Goal: Task Accomplishment & Management: Use online tool/utility

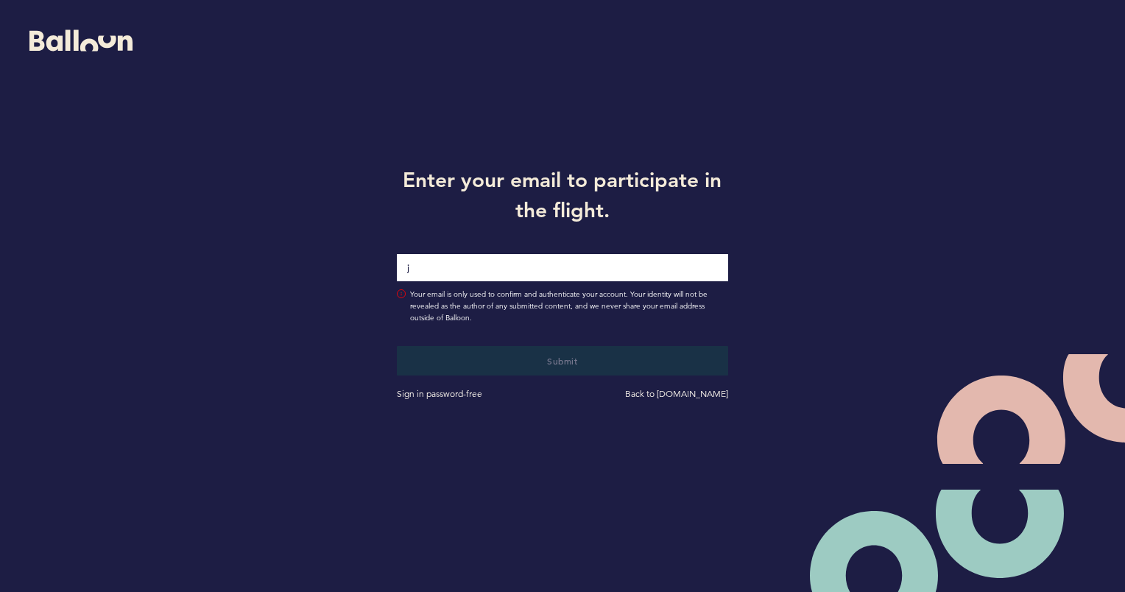
type input "[PERSON_NAME][EMAIL_ADDRESS][PERSON_NAME][DOMAIN_NAME]"
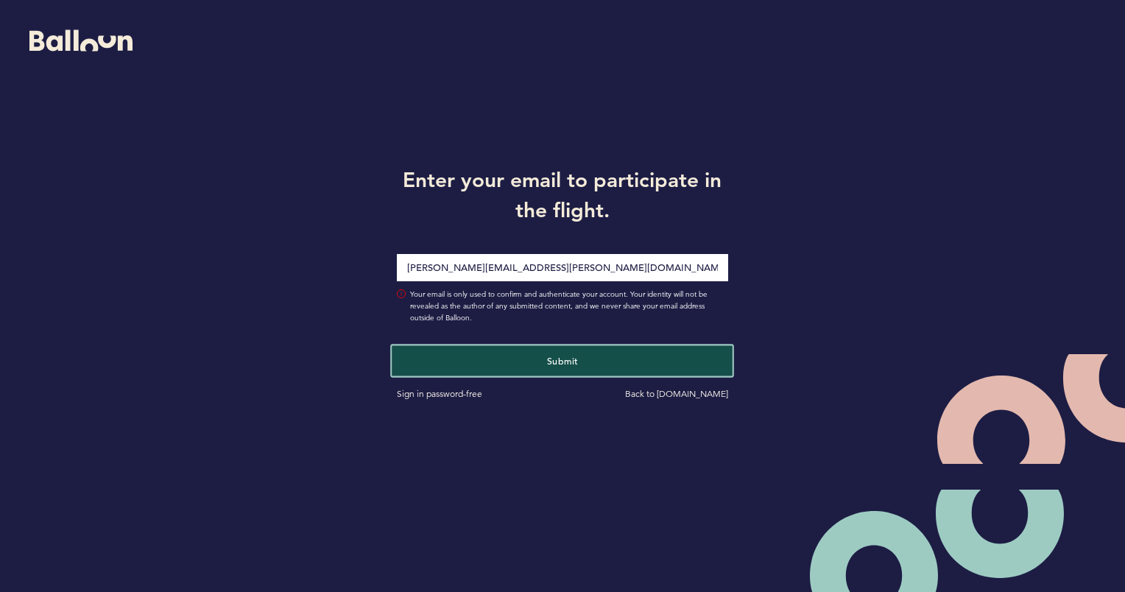
click at [538, 352] on button "Submit" at bounding box center [562, 360] width 341 height 30
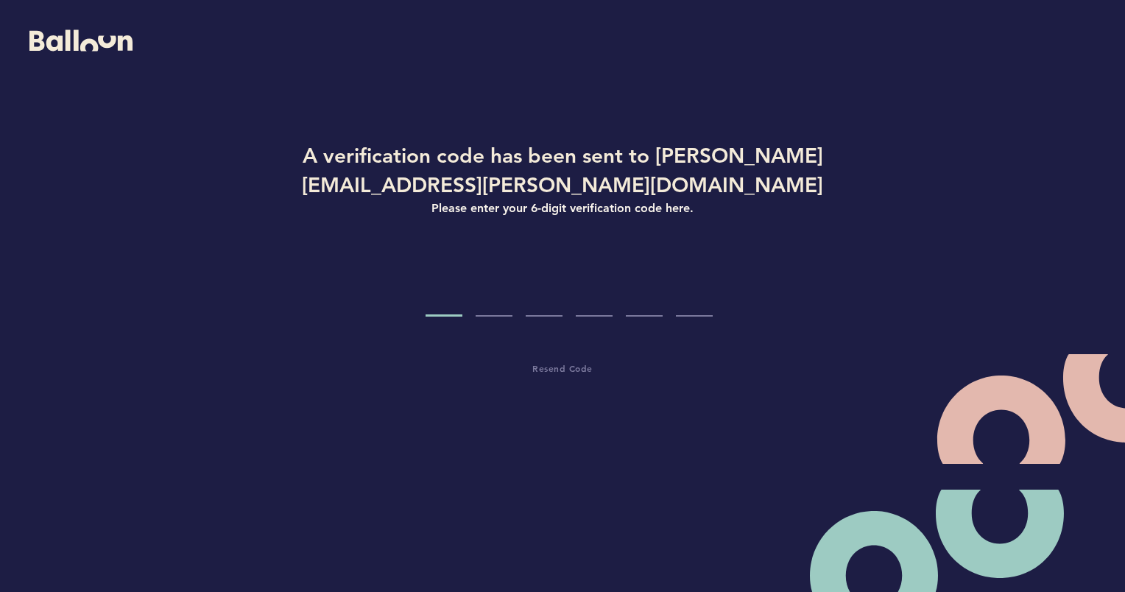
click at [443, 307] on input "Code digit 1" at bounding box center [444, 288] width 37 height 55
paste input "2"
type input "2"
type input "0"
type input "8"
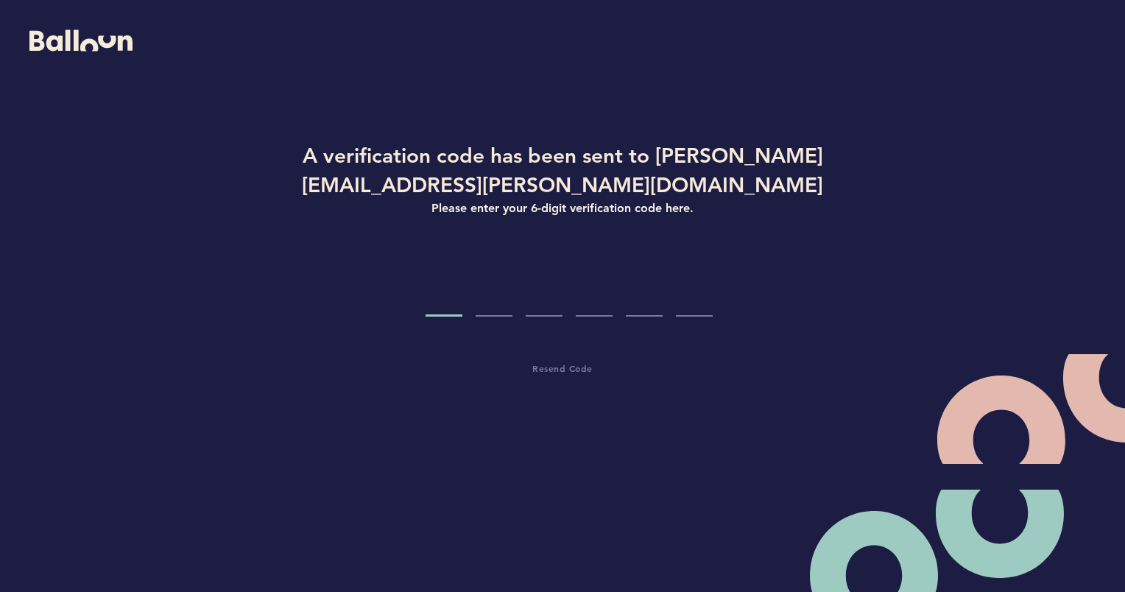
type input "2"
type input "9"
type input "3"
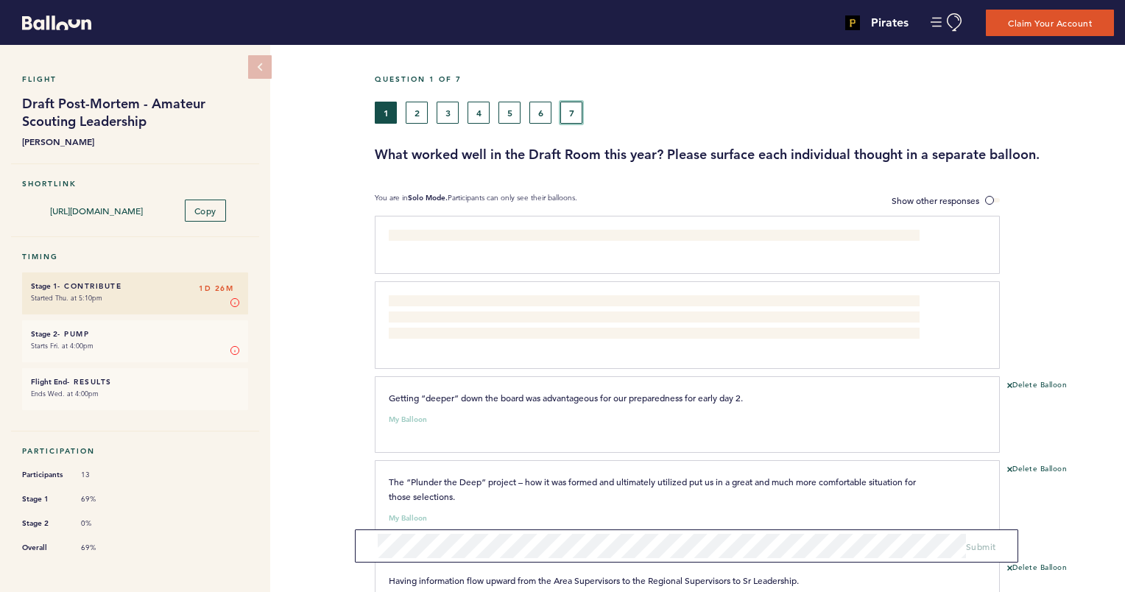
click at [568, 106] on button "7" at bounding box center [571, 113] width 22 height 22
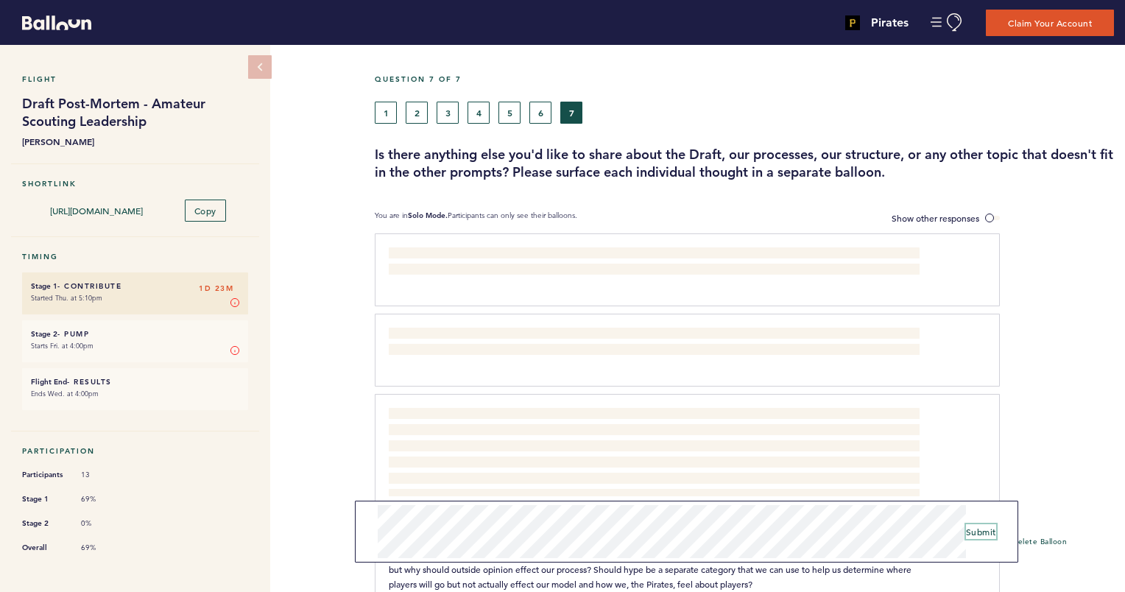
click at [974, 531] on span "Submit" at bounding box center [981, 532] width 30 height 12
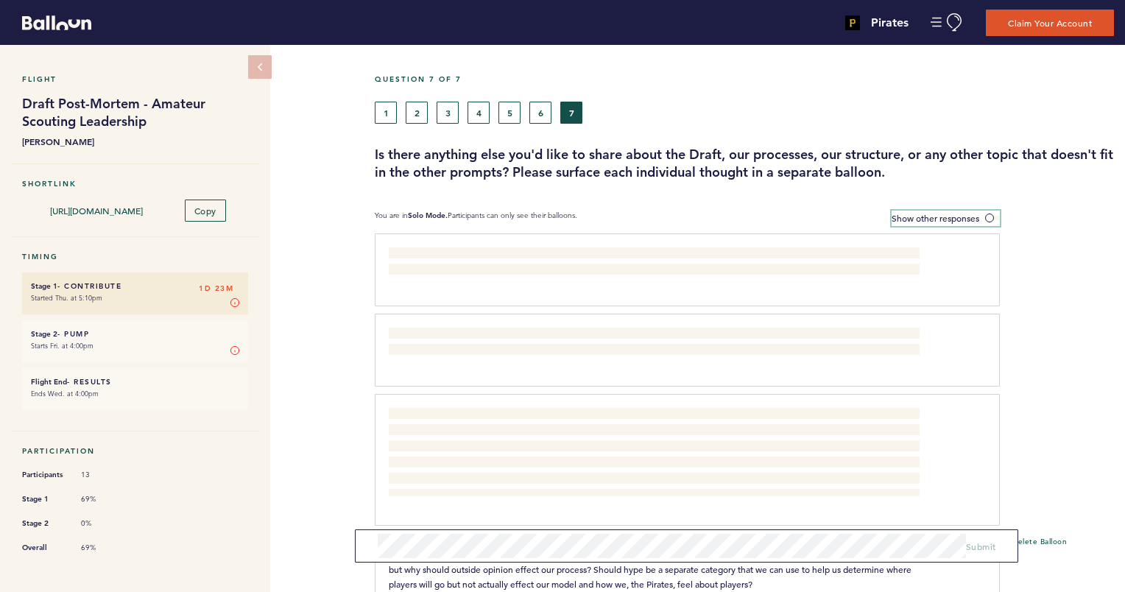
click at [987, 216] on span at bounding box center [992, 218] width 15 height 4
click at [0, 0] on input "Show other responses" at bounding box center [0, 0] width 0 height 0
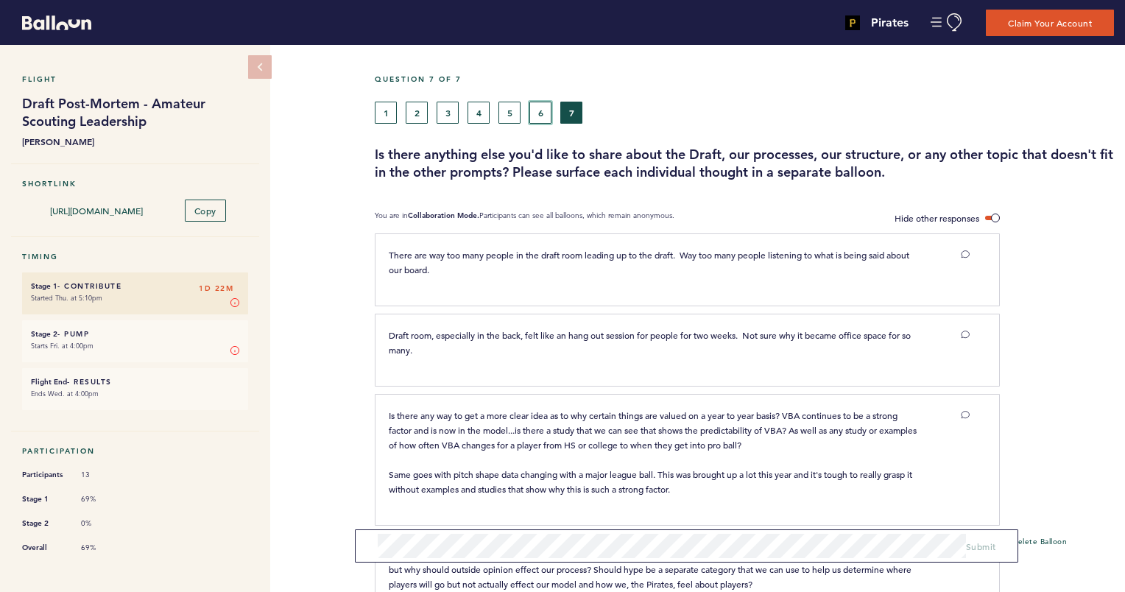
click at [539, 110] on button "6" at bounding box center [540, 113] width 22 height 22
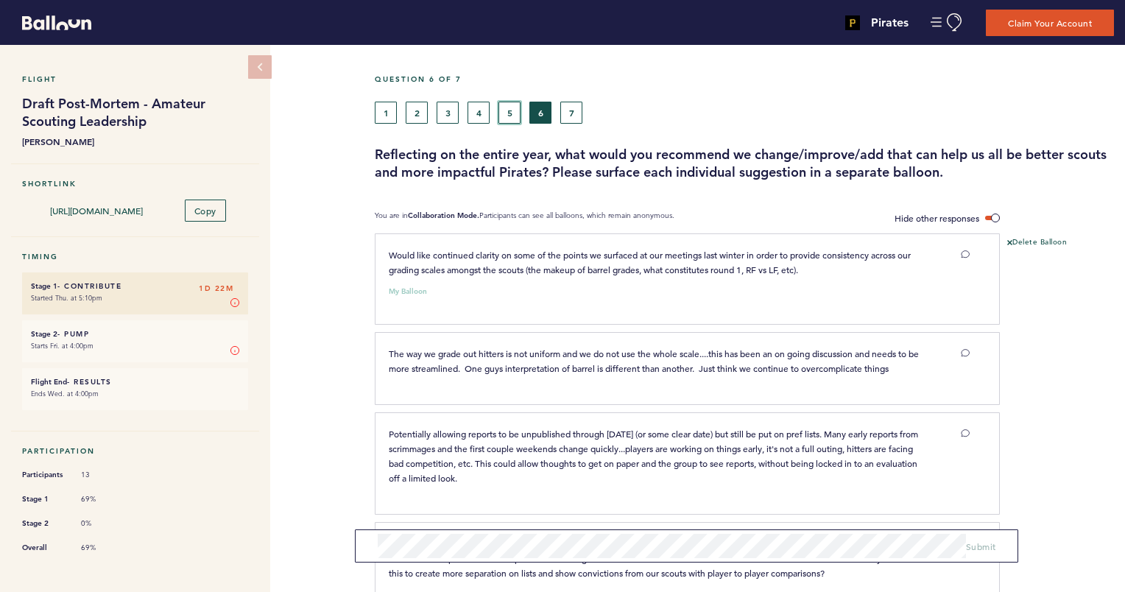
click at [510, 112] on button "5" at bounding box center [509, 113] width 22 height 22
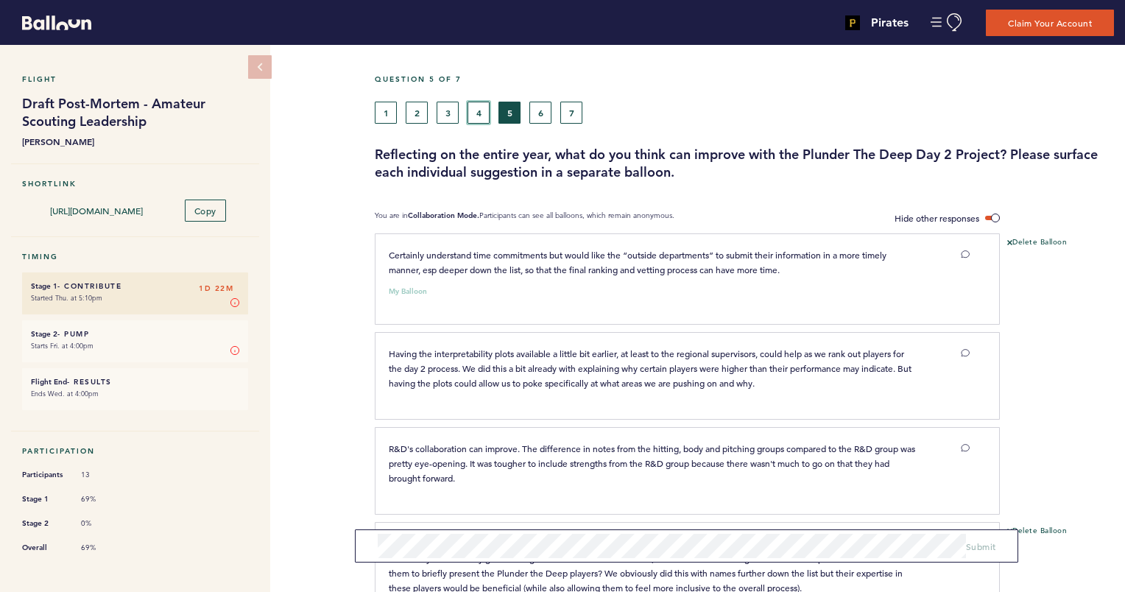
click at [477, 109] on button "4" at bounding box center [479, 113] width 22 height 22
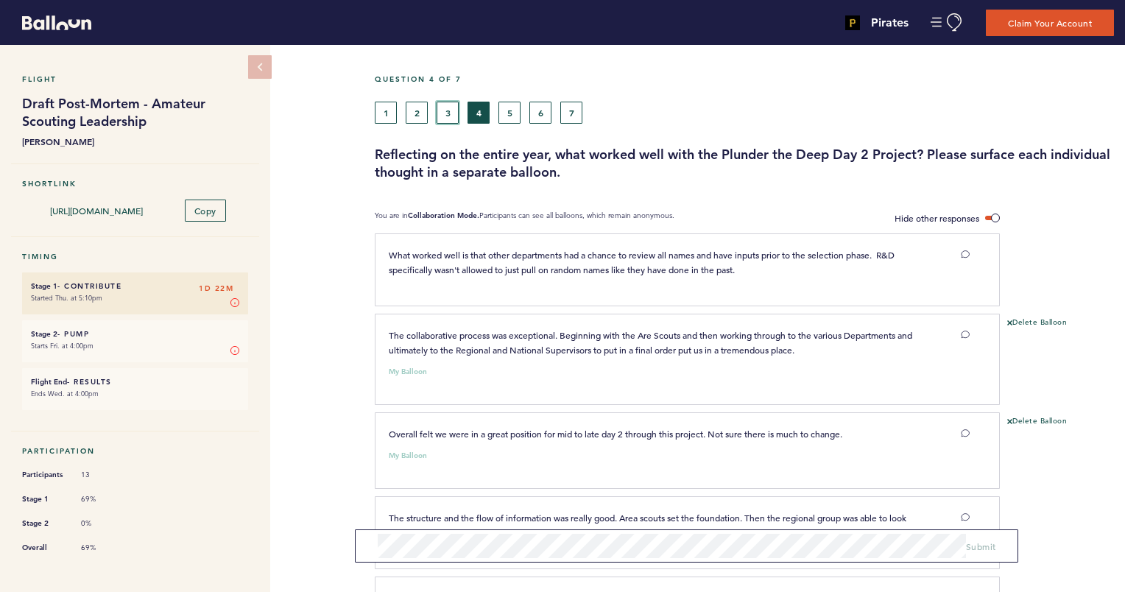
click at [448, 111] on button "3" at bounding box center [448, 113] width 22 height 22
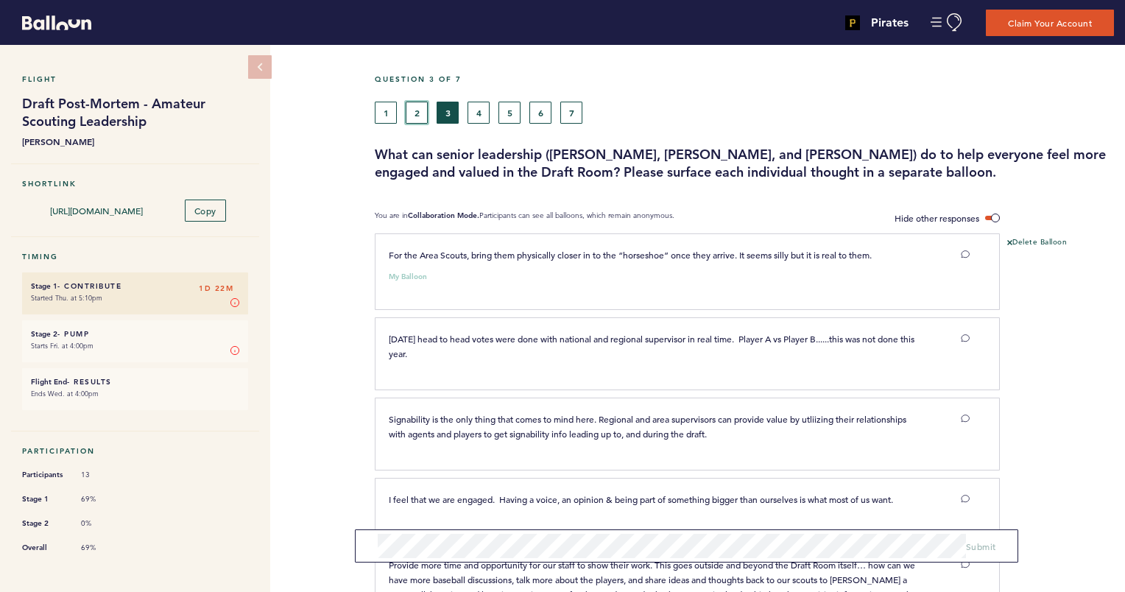
click at [415, 112] on button "2" at bounding box center [417, 113] width 22 height 22
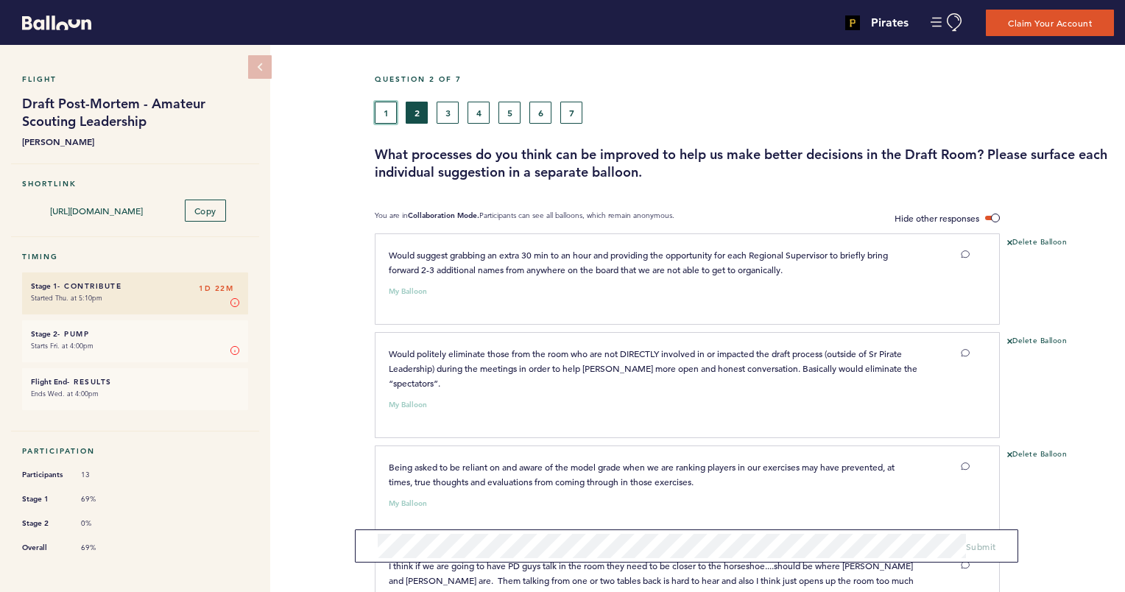
click at [383, 108] on button "1" at bounding box center [386, 113] width 22 height 22
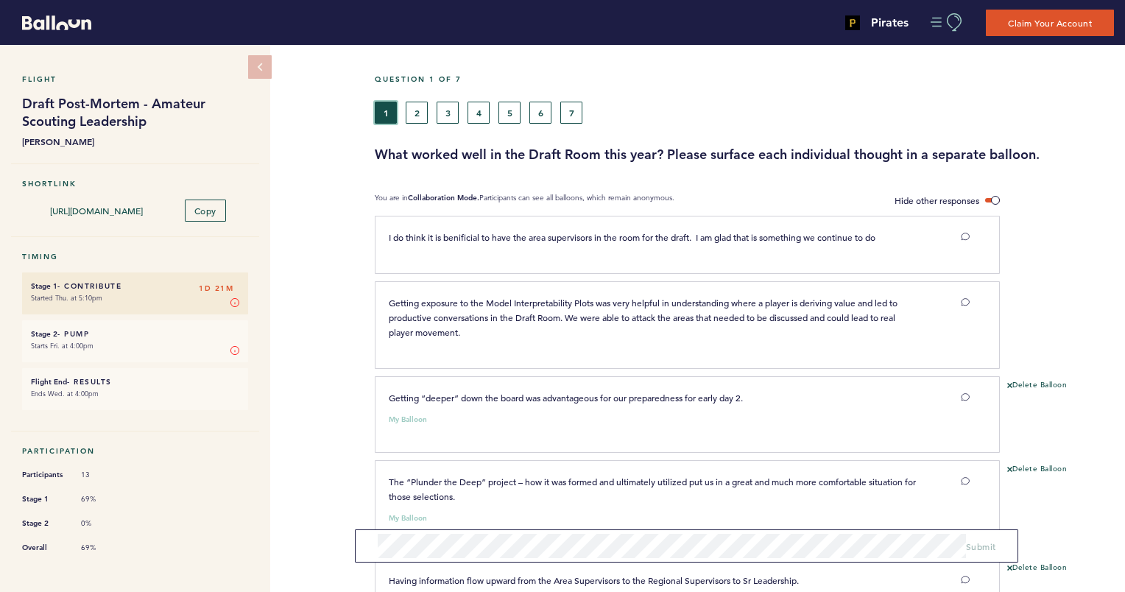
click at [931, 24] on button "Manage Account" at bounding box center [947, 22] width 33 height 18
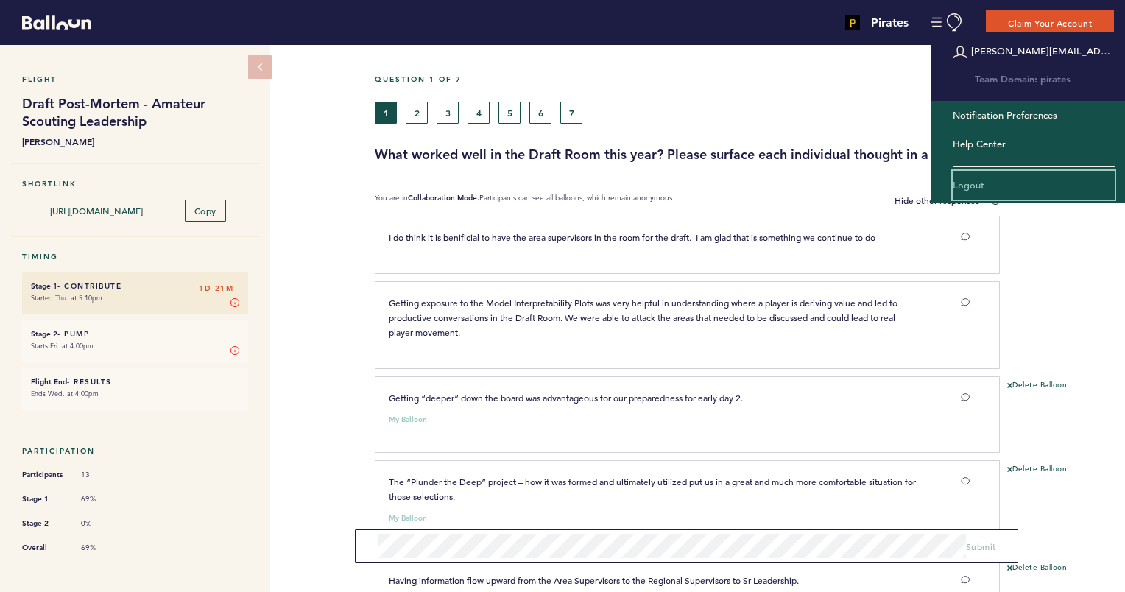
click at [953, 176] on link "Logout" at bounding box center [1034, 185] width 162 height 29
